Goal: Task Accomplishment & Management: Use online tool/utility

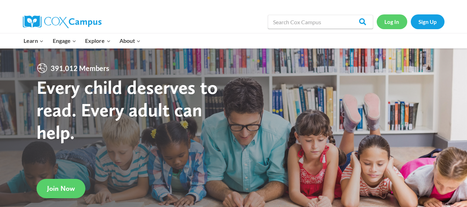
click at [387, 21] on link "Log In" at bounding box center [391, 21] width 31 height 14
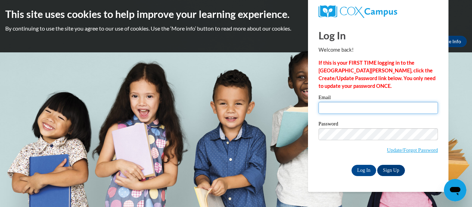
click at [330, 107] on input "Email" at bounding box center [377, 108] width 119 height 12
type input "kczarnec@kusd.edu"
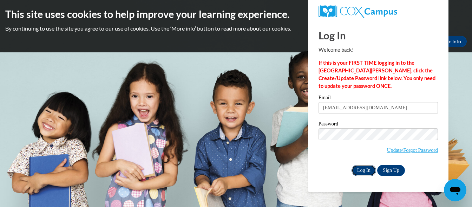
click at [362, 168] on input "Log In" at bounding box center [363, 170] width 25 height 11
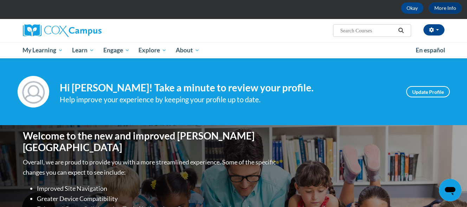
scroll to position [18, 0]
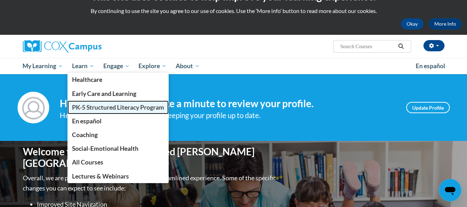
click at [99, 106] on span "PK-5 Structured Literacy Program" at bounding box center [118, 107] width 92 height 7
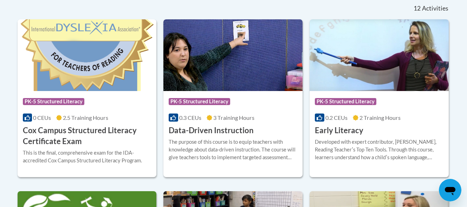
scroll to position [282, 0]
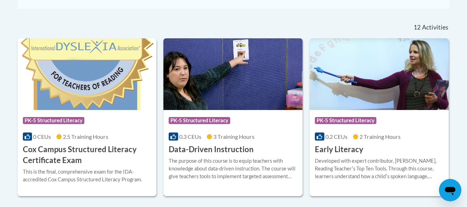
click at [228, 150] on h3 "Data-Driven Instruction" at bounding box center [211, 149] width 85 height 11
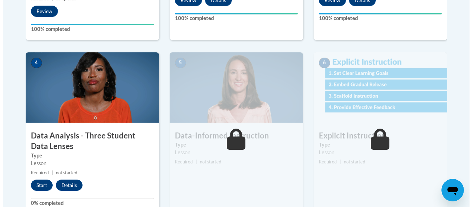
scroll to position [371, 0]
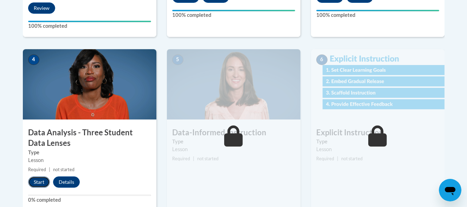
click at [35, 178] on button "Start" at bounding box center [39, 181] width 22 height 11
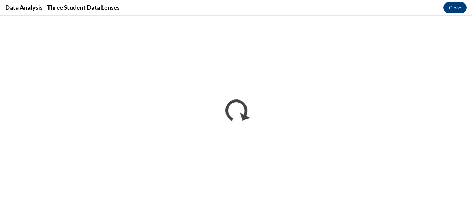
scroll to position [0, 0]
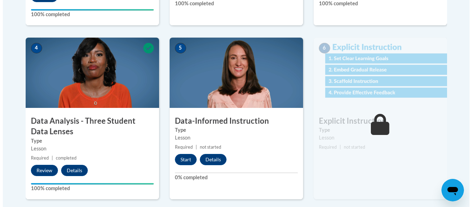
scroll to position [388, 0]
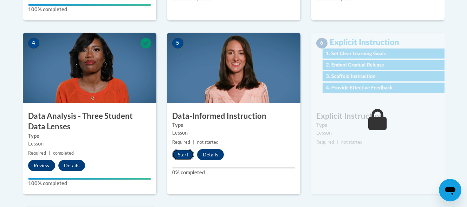
click at [186, 153] on button "Start" at bounding box center [183, 154] width 22 height 11
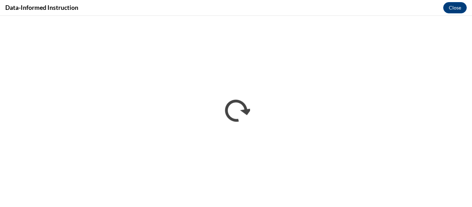
scroll to position [0, 0]
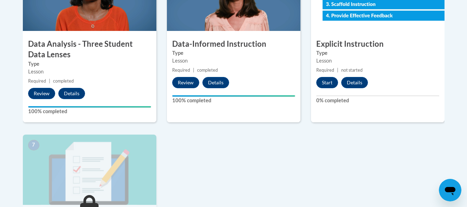
scroll to position [458, 0]
